Goal: Find specific fact: Find specific fact

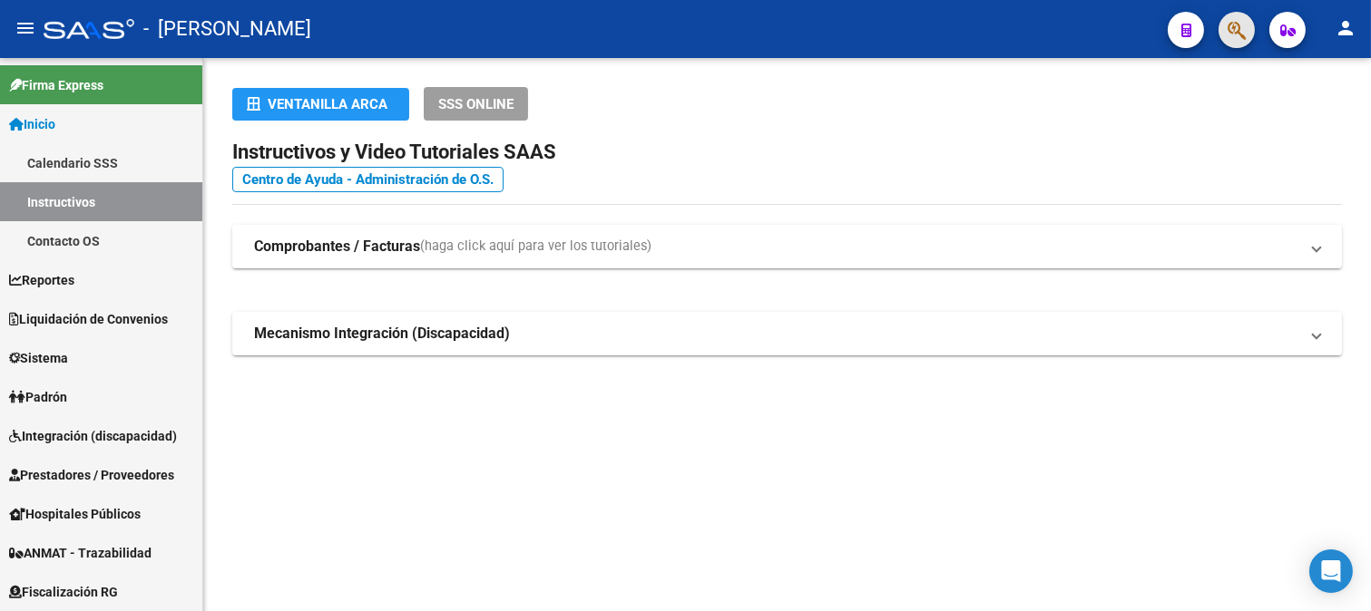
click at [1248, 36] on button "button" at bounding box center [1236, 30] width 36 height 36
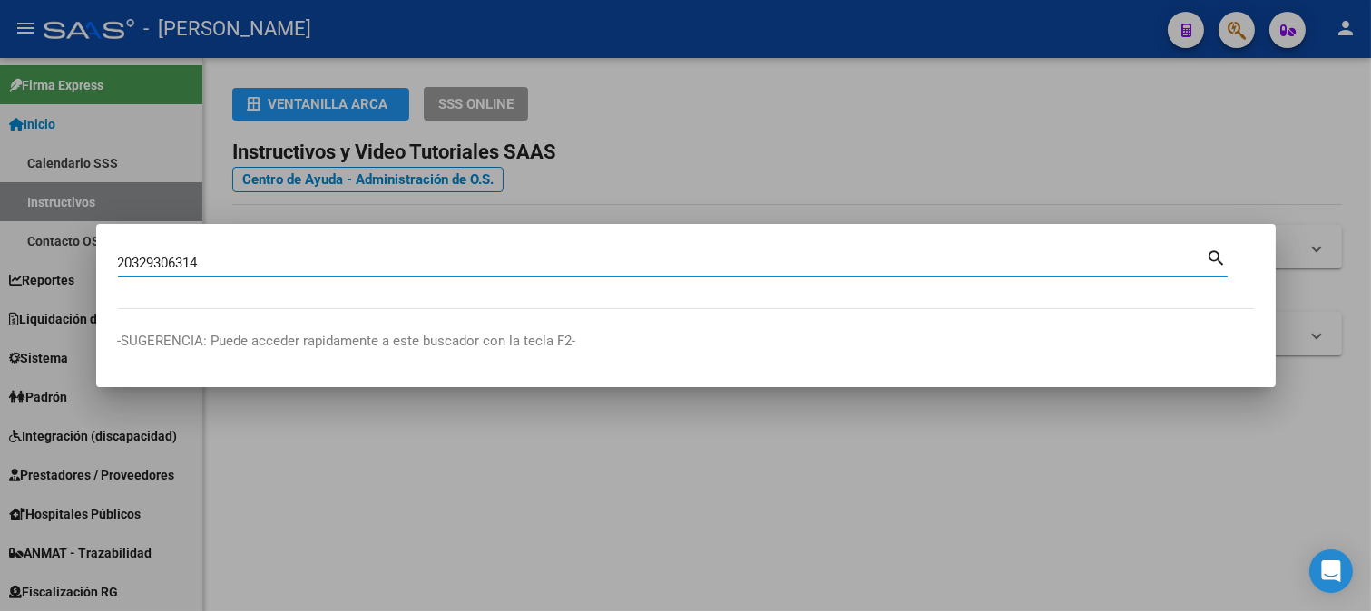
type input "20329306314"
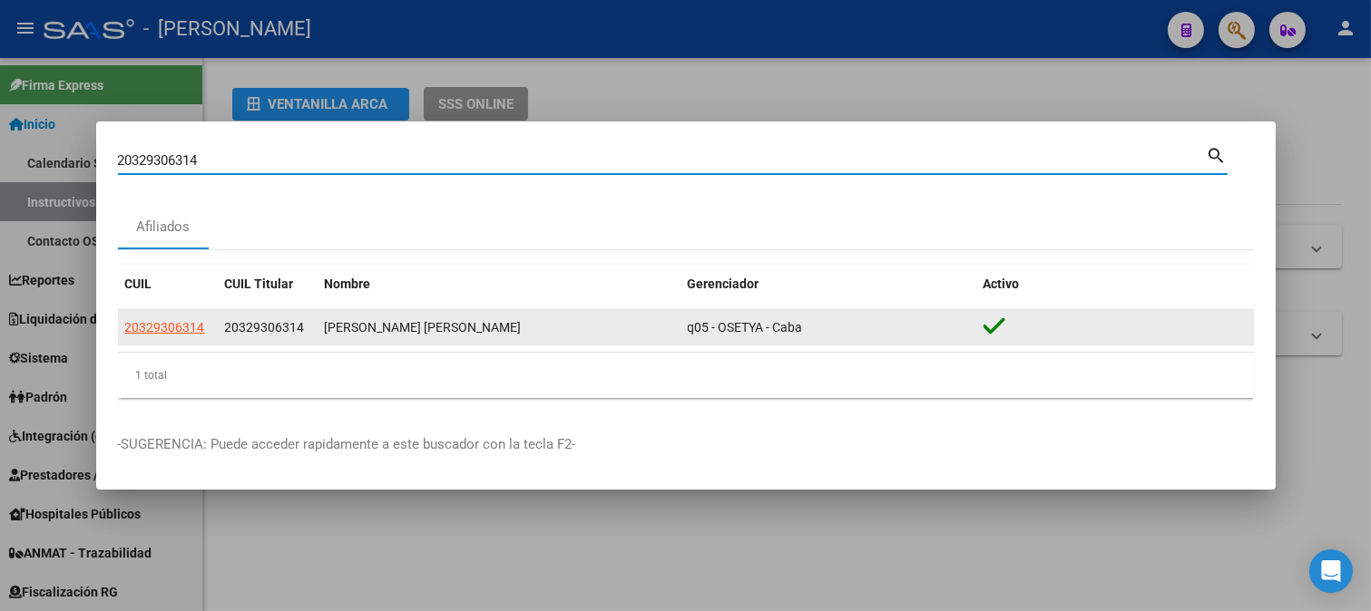
click at [223, 311] on datatable-body-cell "20329306314" at bounding box center [268, 327] width 100 height 35
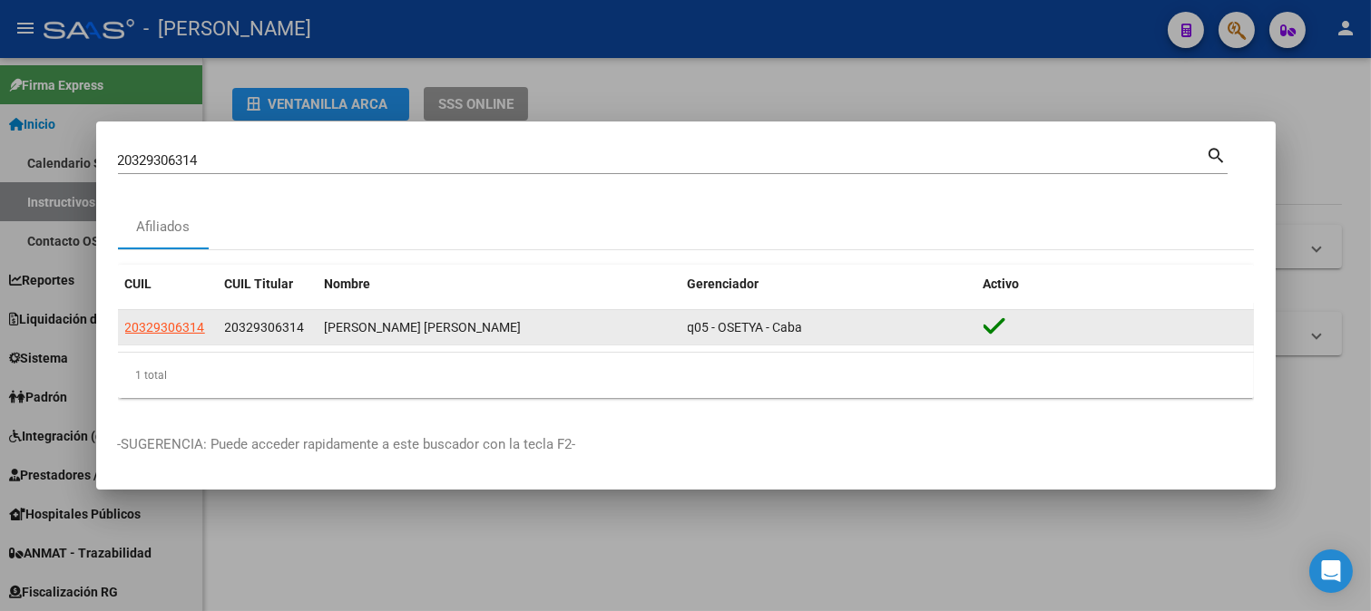
click at [240, 327] on span "20329306314" at bounding box center [265, 327] width 80 height 15
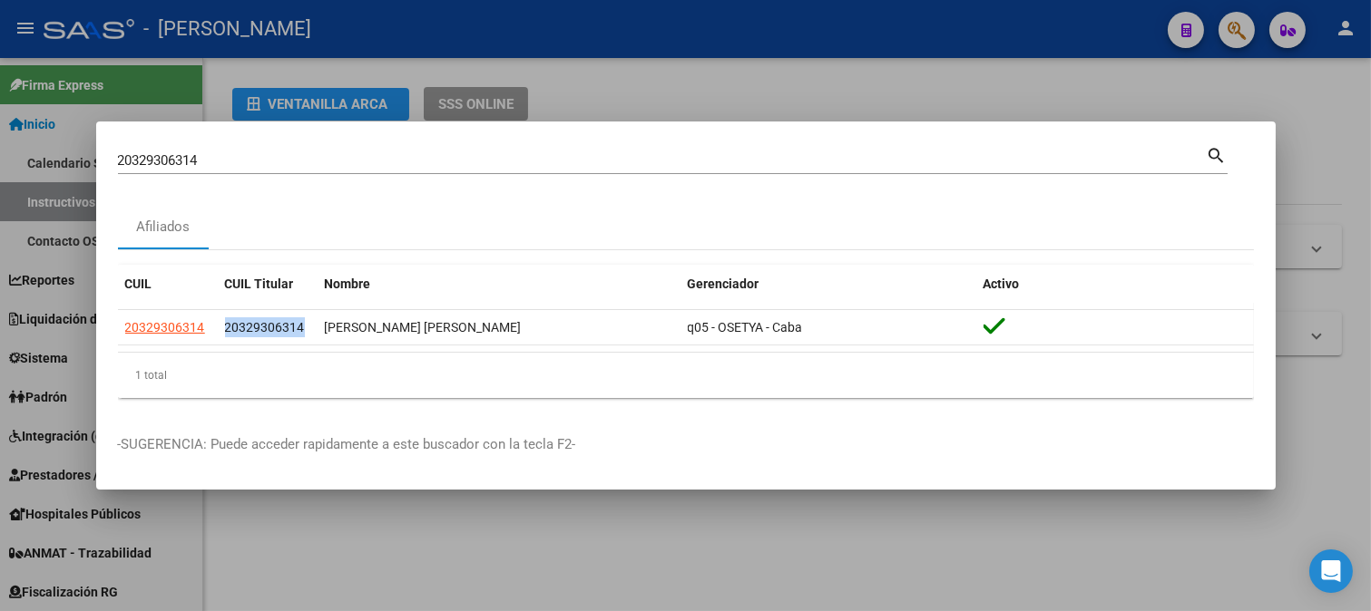
copy span "20329306314"
click at [566, 68] on div at bounding box center [685, 305] width 1371 height 611
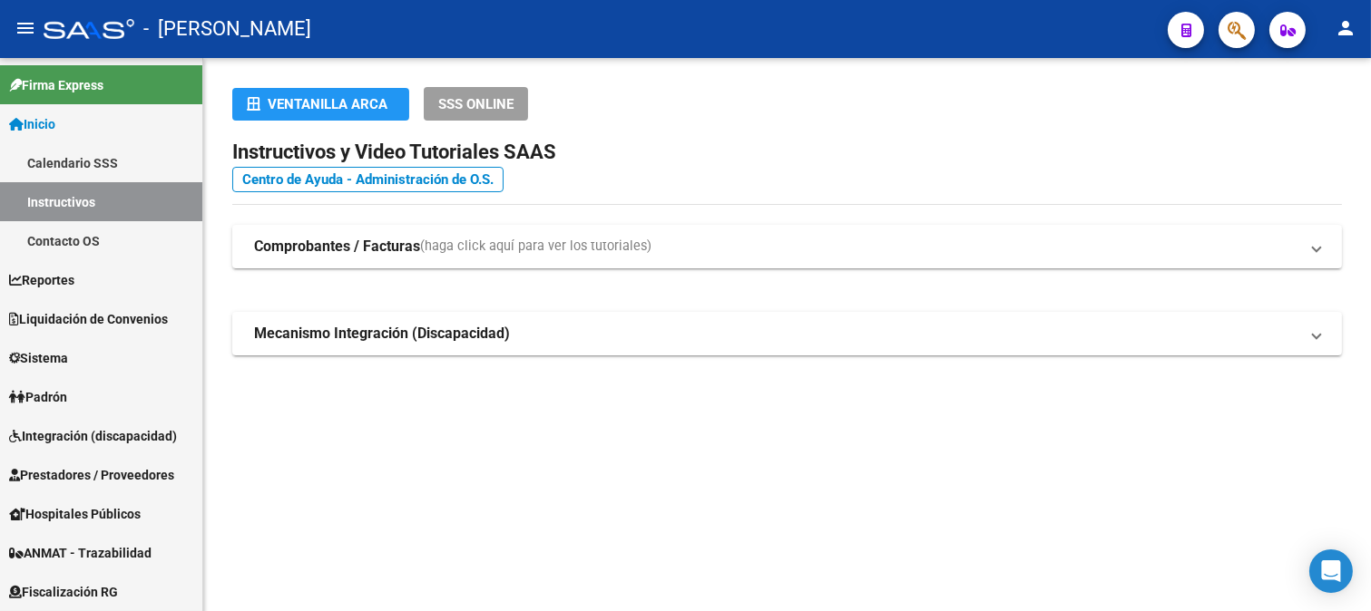
drag, startPoint x: 1264, startPoint y: 19, endPoint x: 1228, endPoint y: 32, distance: 37.6
click at [1258, 22] on mat-toolbar "menu - osetya person" at bounding box center [685, 29] width 1371 height 58
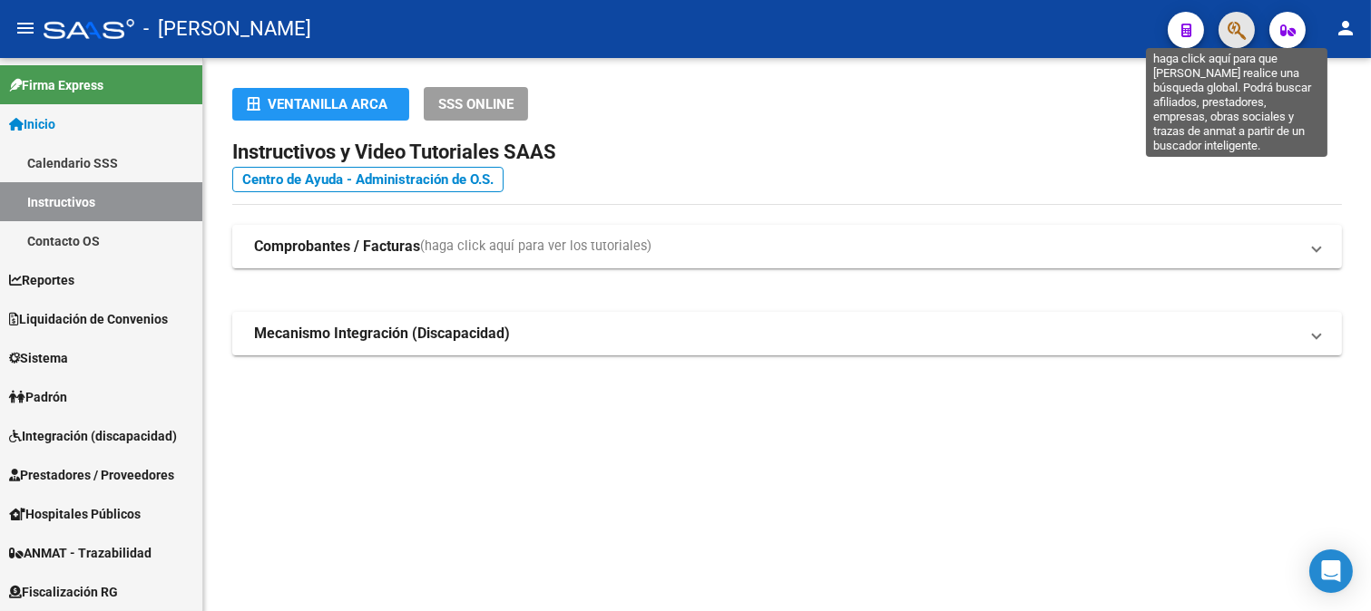
click at [1228, 32] on icon "button" at bounding box center [1236, 30] width 18 height 21
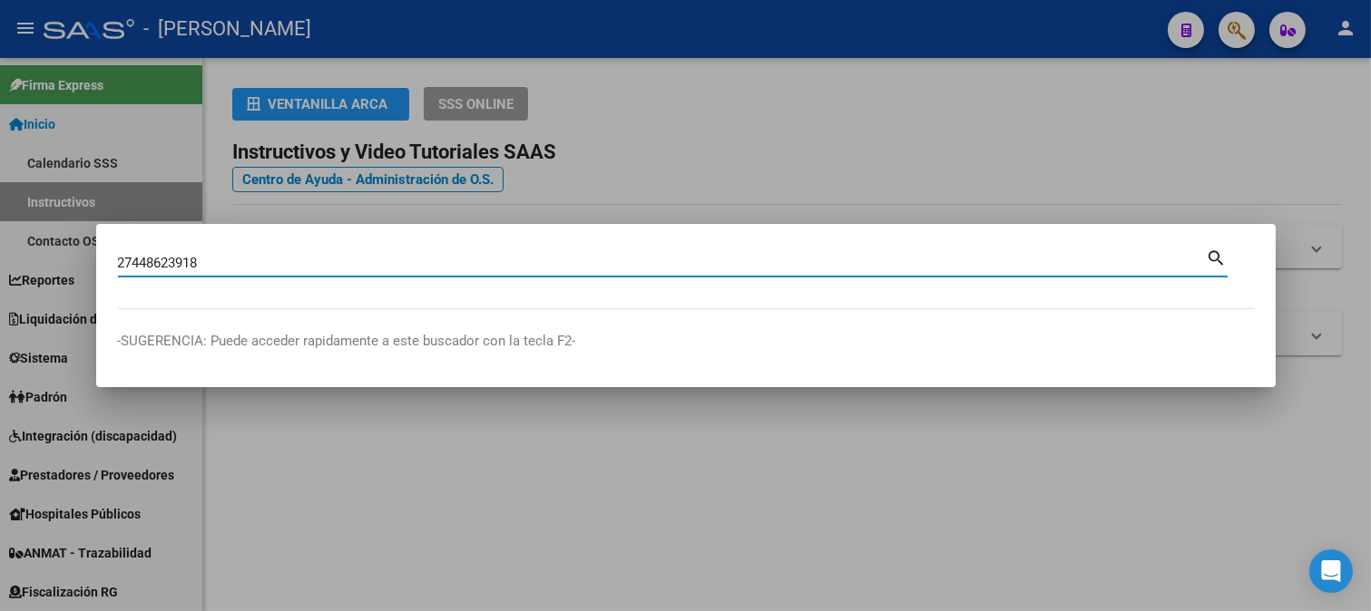
type input "27448623918"
